Goal: Transaction & Acquisition: Purchase product/service

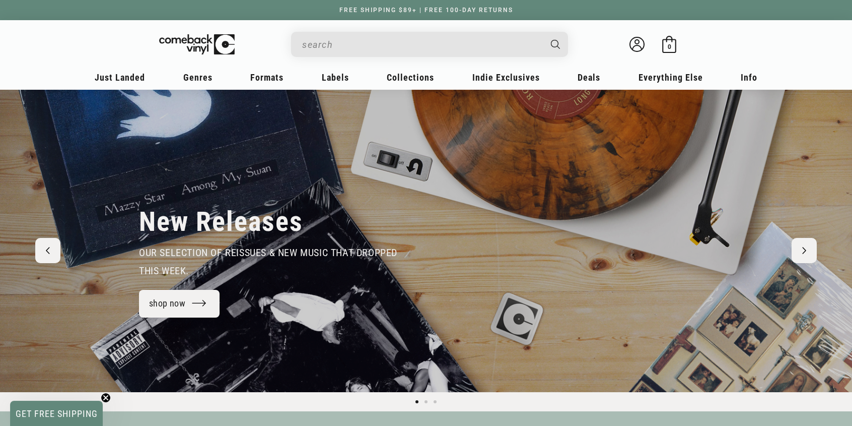
click at [337, 46] on input "Search" at bounding box center [421, 44] width 239 height 21
type input "[PERSON_NAME]"
click at [544, 32] on button "Search" at bounding box center [556, 44] width 25 height 25
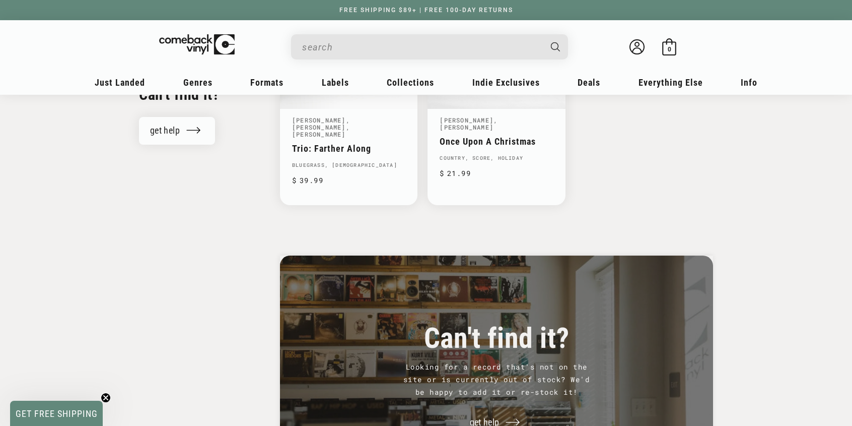
scroll to position [1108, 0]
